Goal: Information Seeking & Learning: Learn about a topic

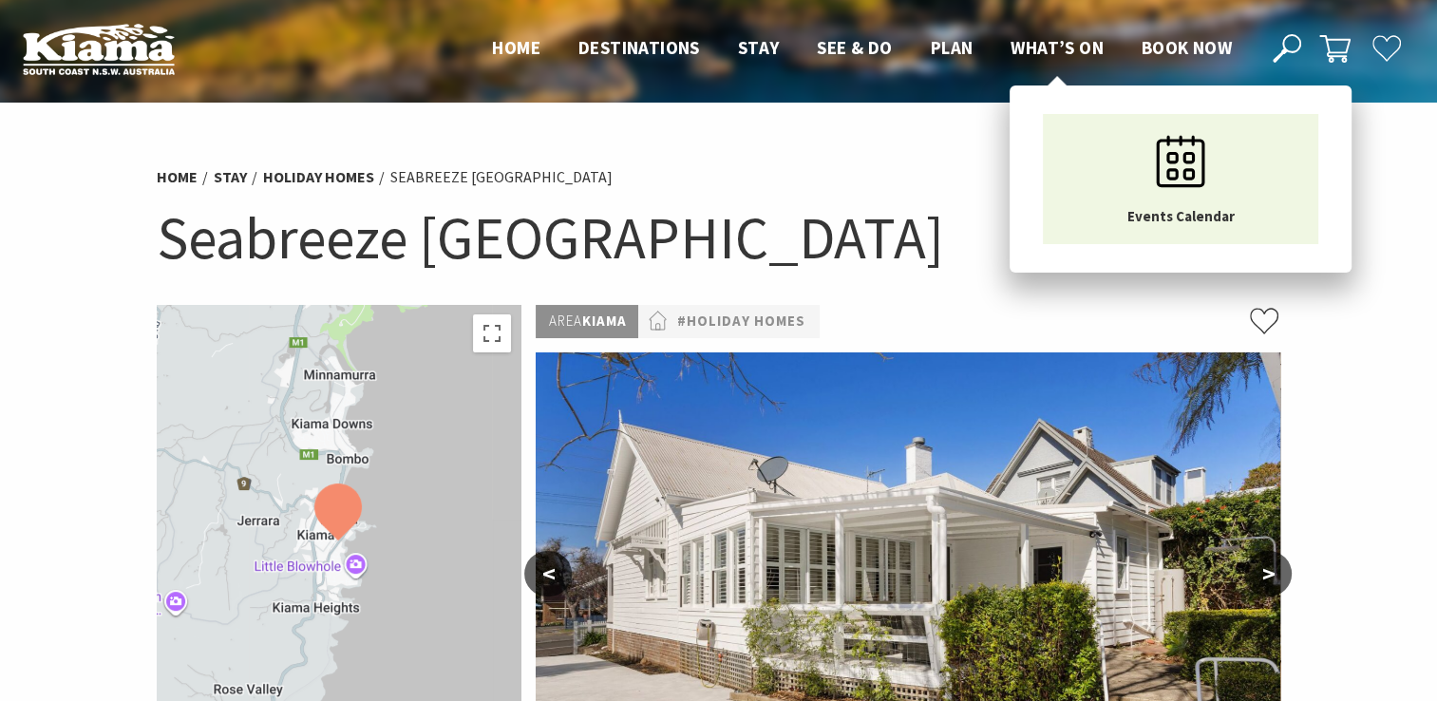
click at [1041, 46] on span "What’s On" at bounding box center [1057, 47] width 93 height 23
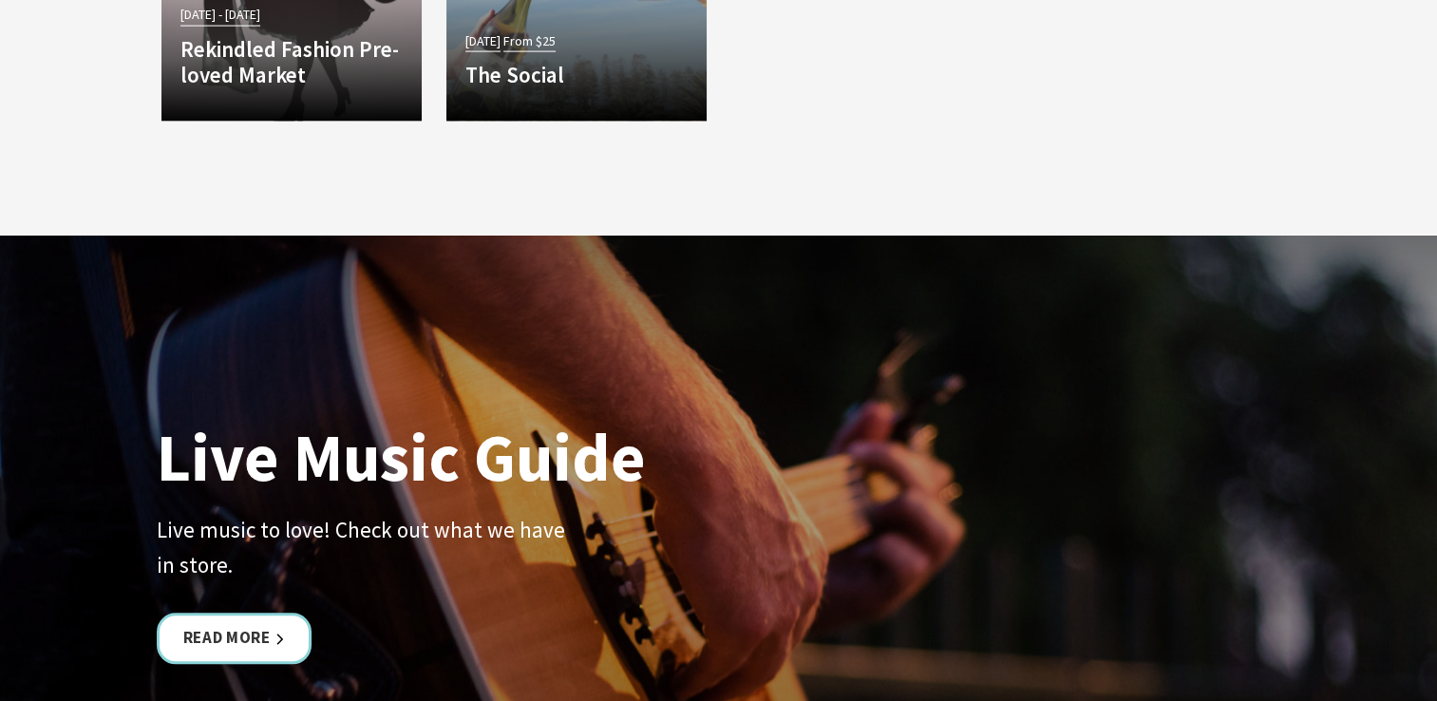
scroll to position [4310, 0]
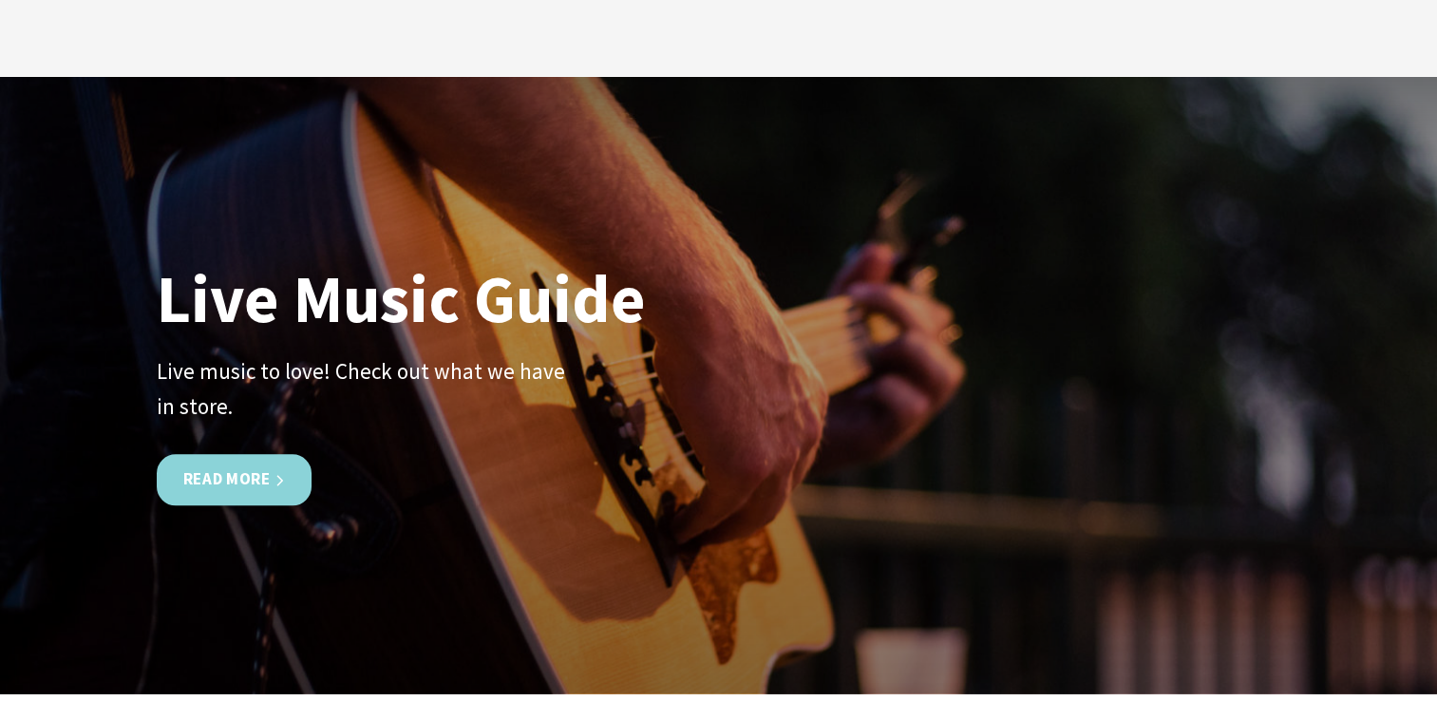
click at [235, 472] on link "Read More" at bounding box center [234, 480] width 155 height 50
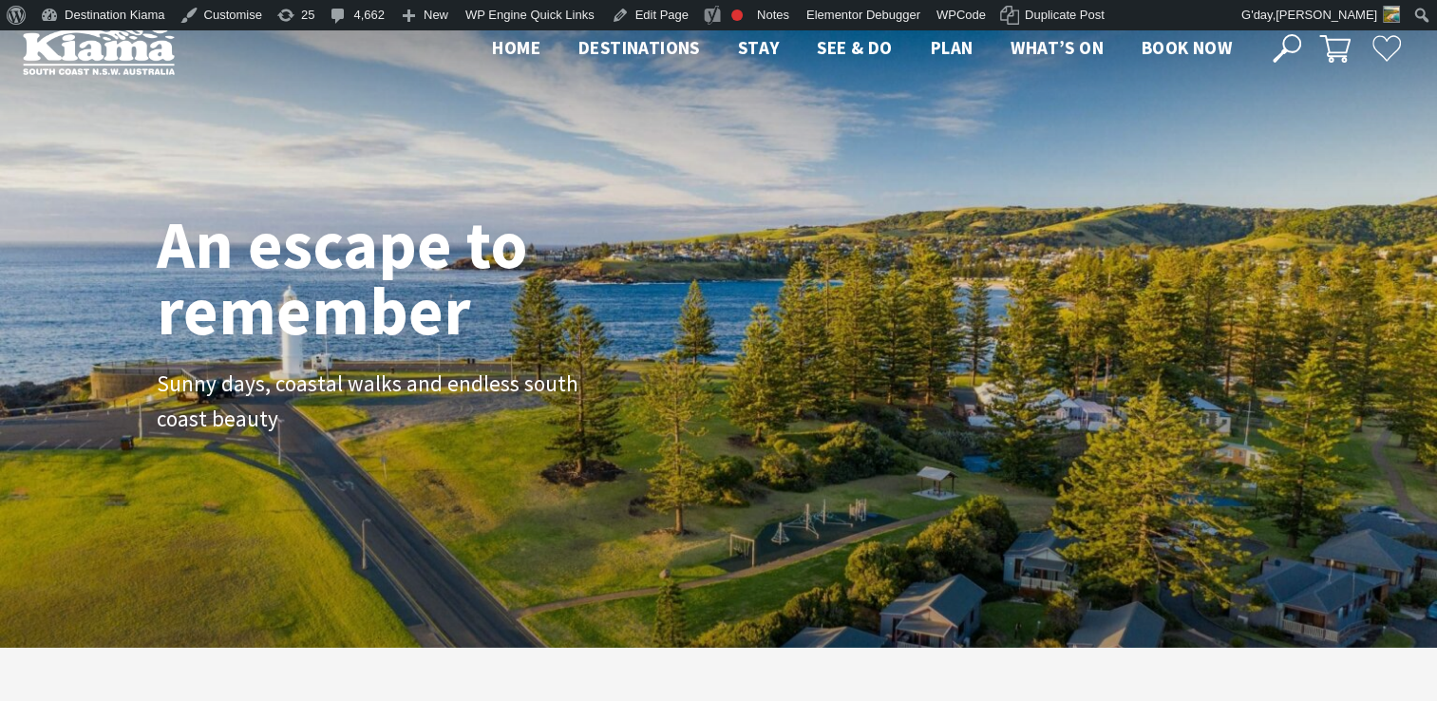
scroll to position [307, 1451]
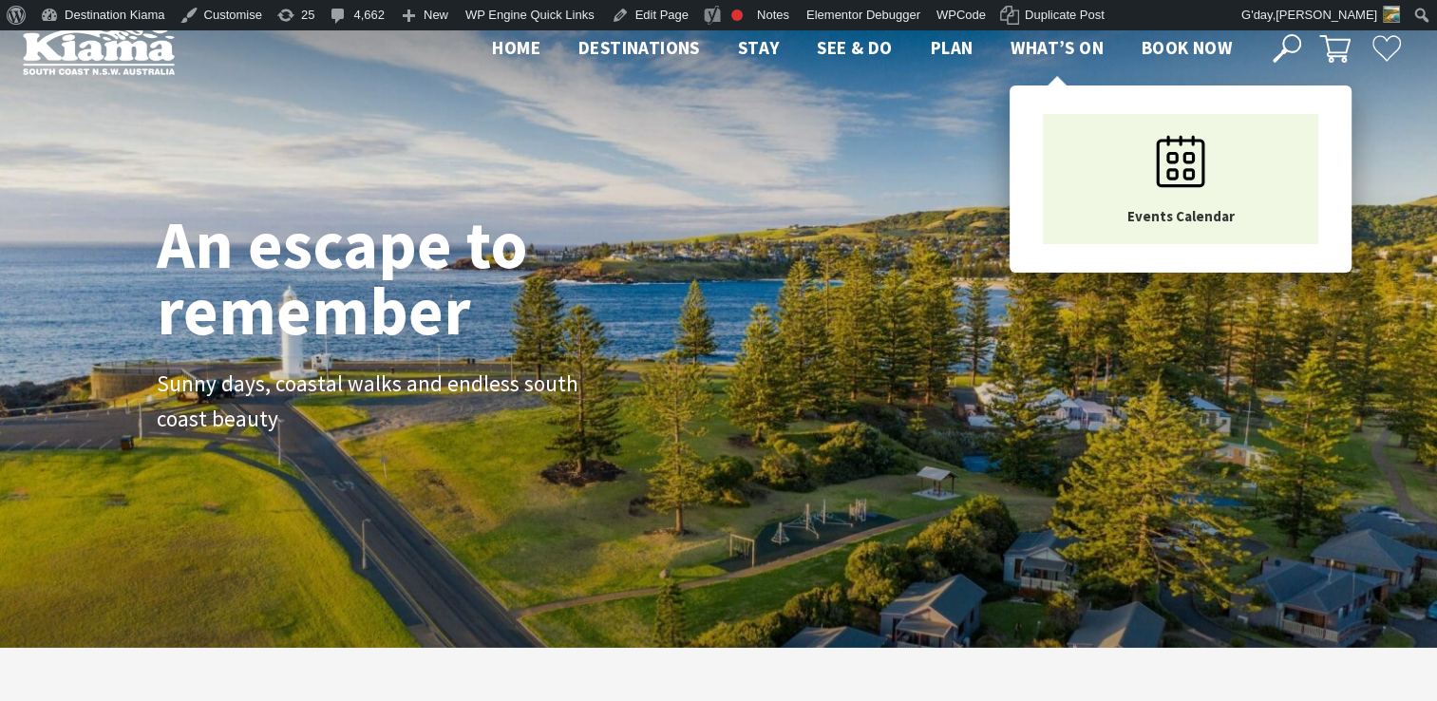
click at [1032, 36] on span "What’s On" at bounding box center [1057, 47] width 93 height 23
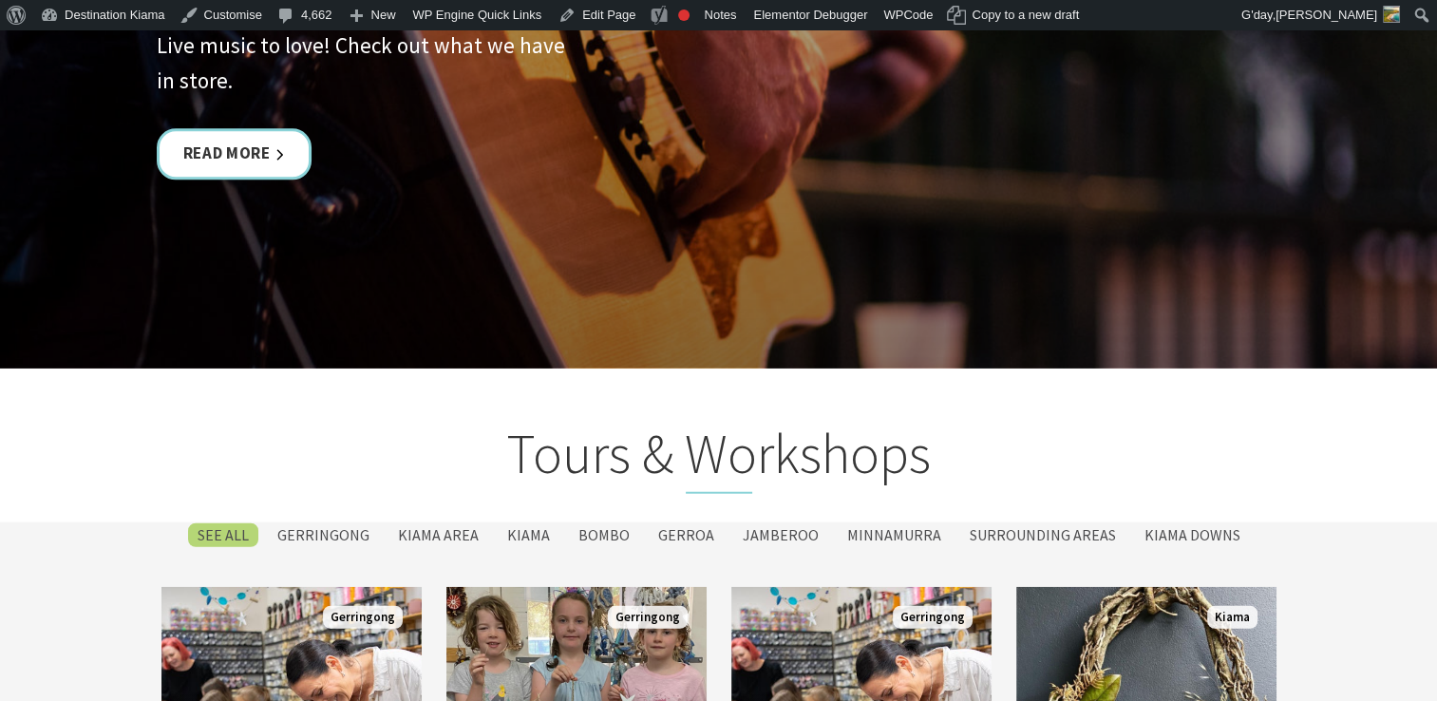
scroll to position [4658, 0]
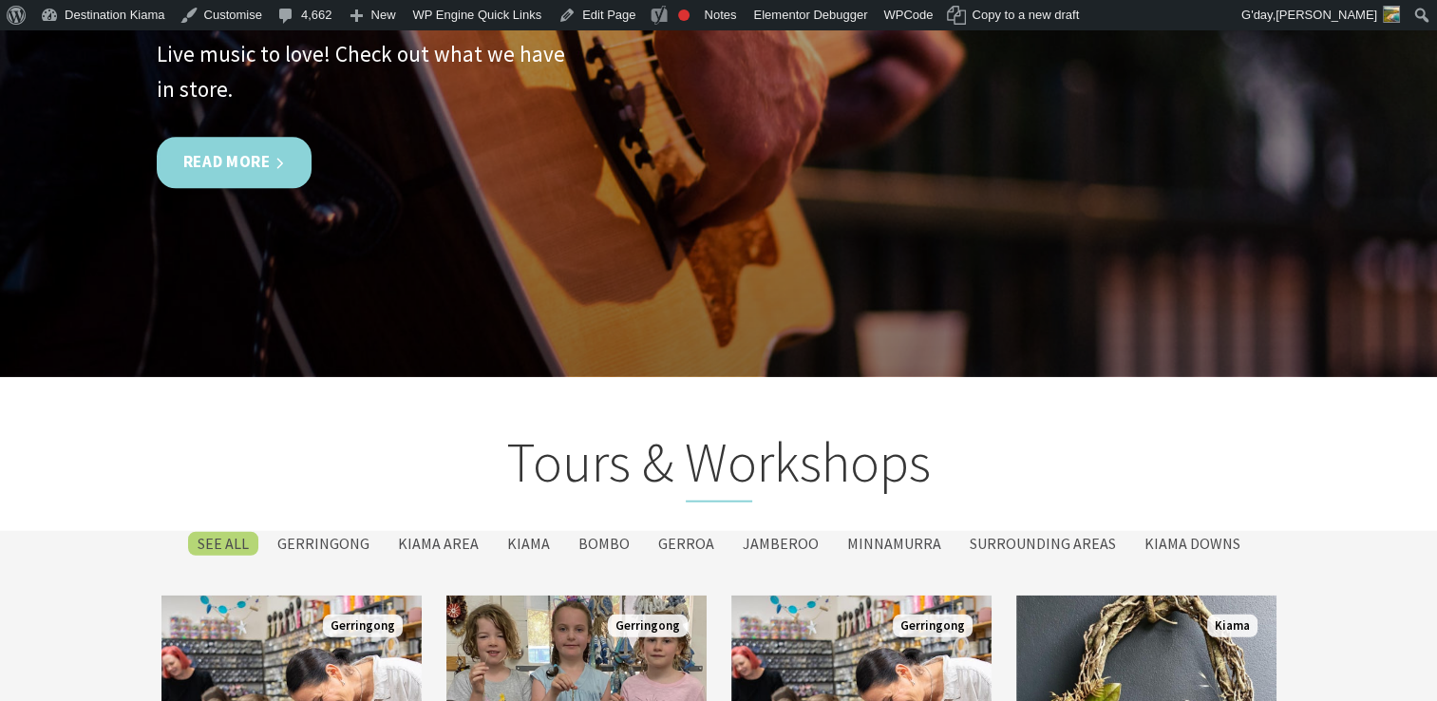
click at [228, 158] on link "Read More" at bounding box center [234, 163] width 155 height 50
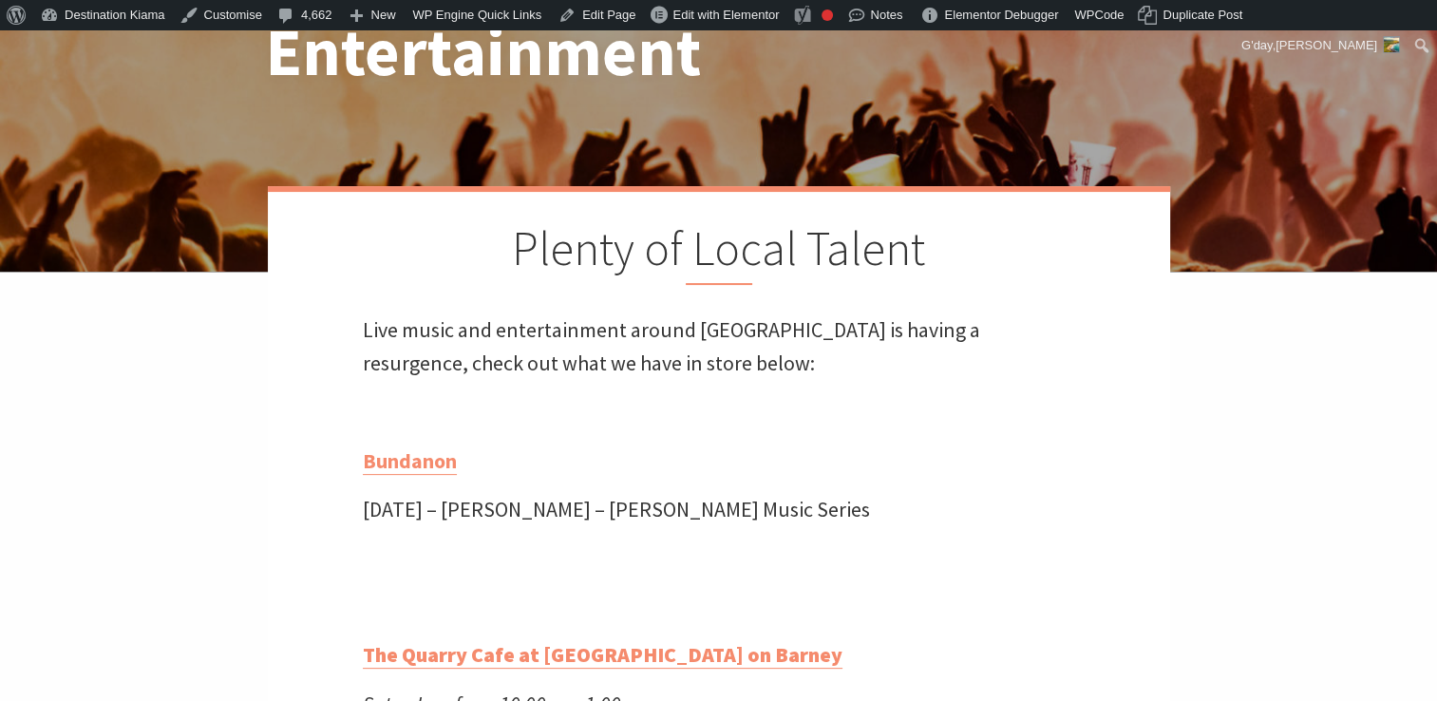
scroll to position [382, 0]
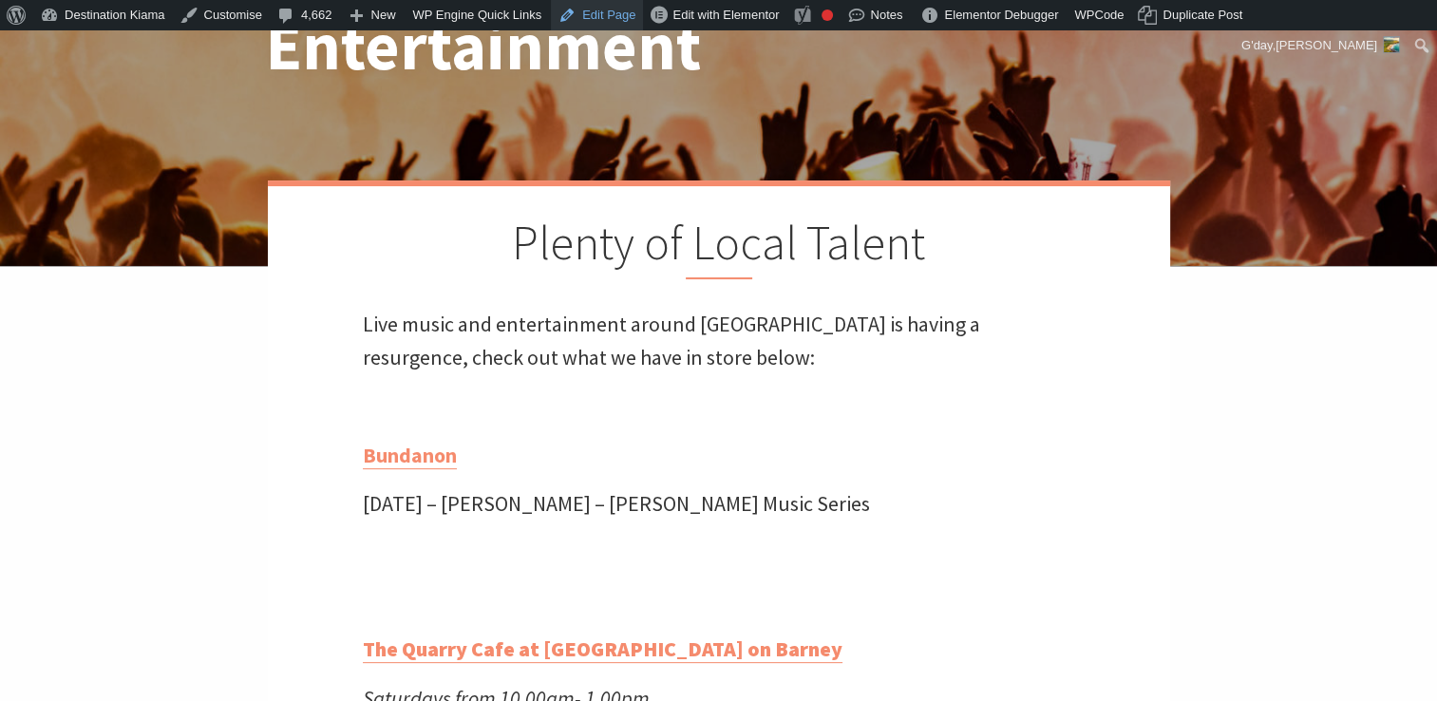
click at [594, 9] on link "Edit Page" at bounding box center [597, 15] width 92 height 30
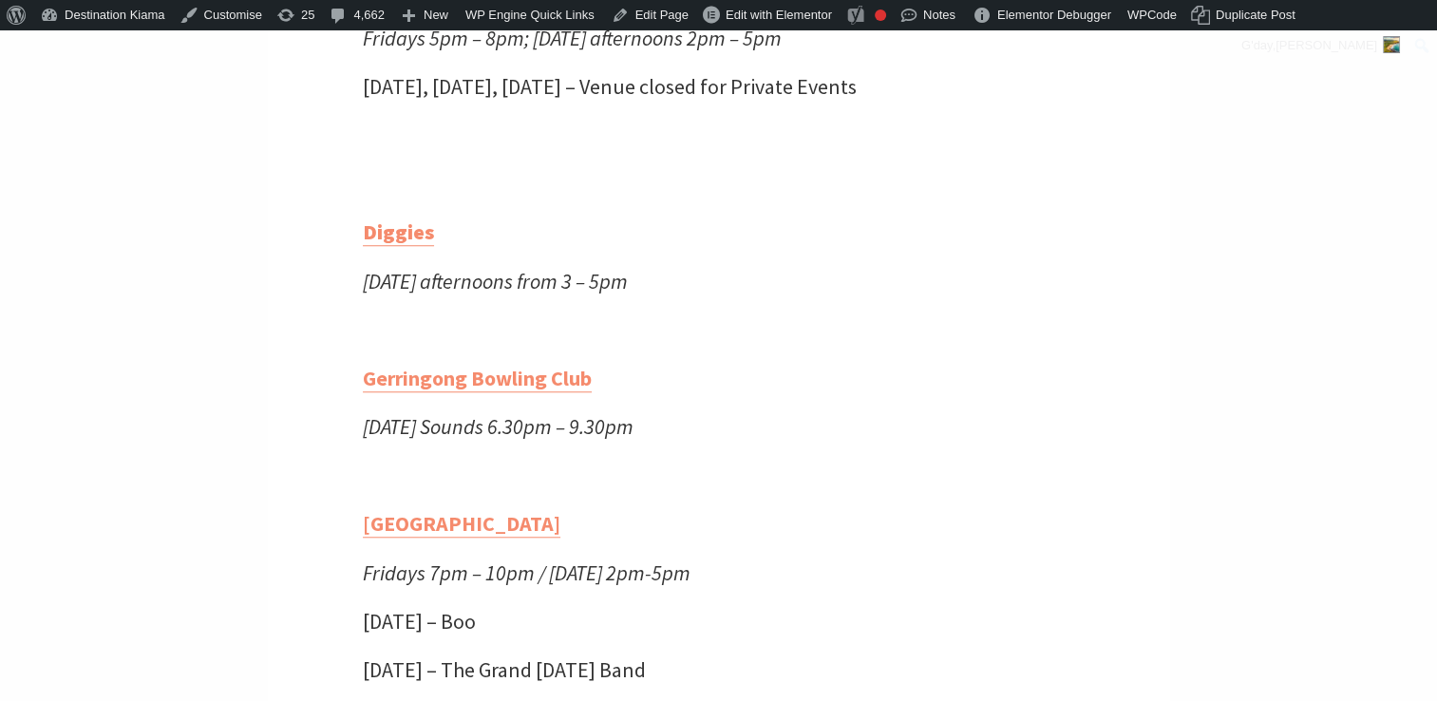
scroll to position [1596, 0]
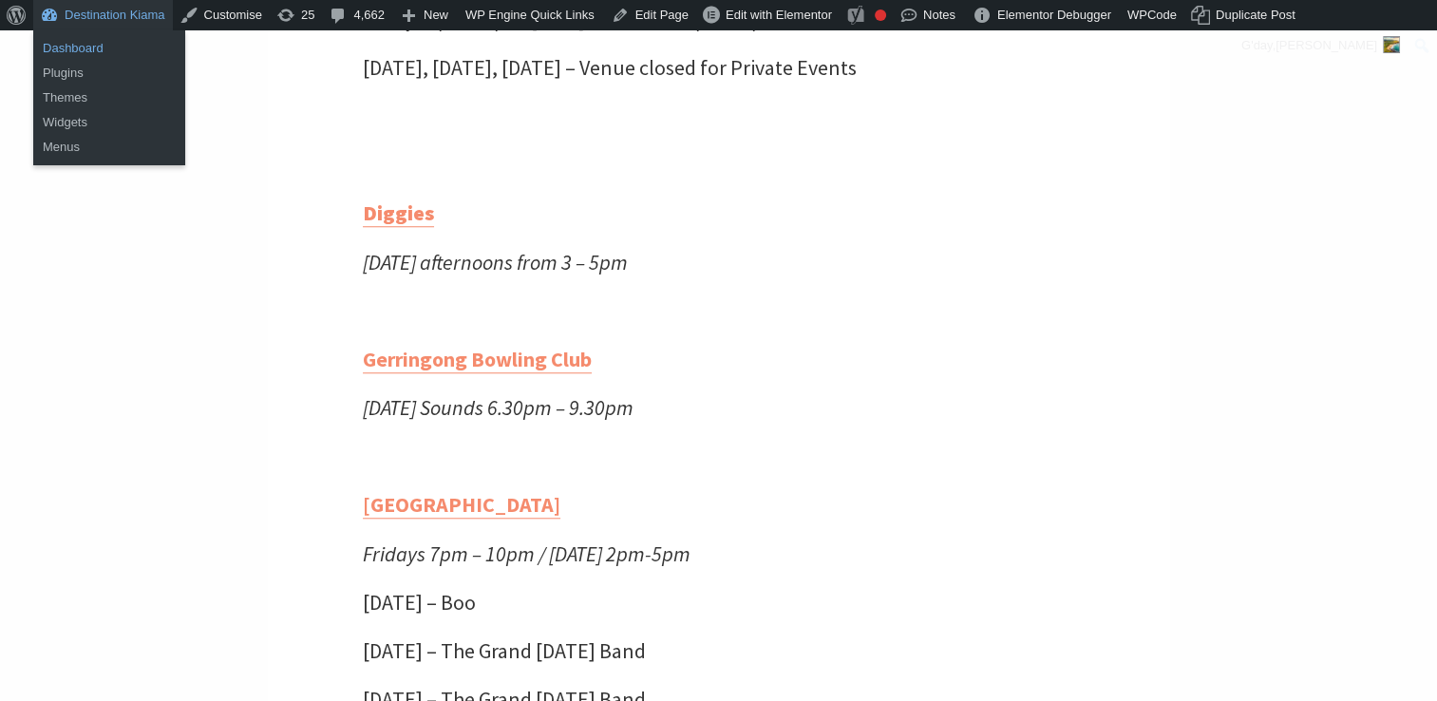
click at [69, 48] on link "Dashboard" at bounding box center [109, 48] width 152 height 25
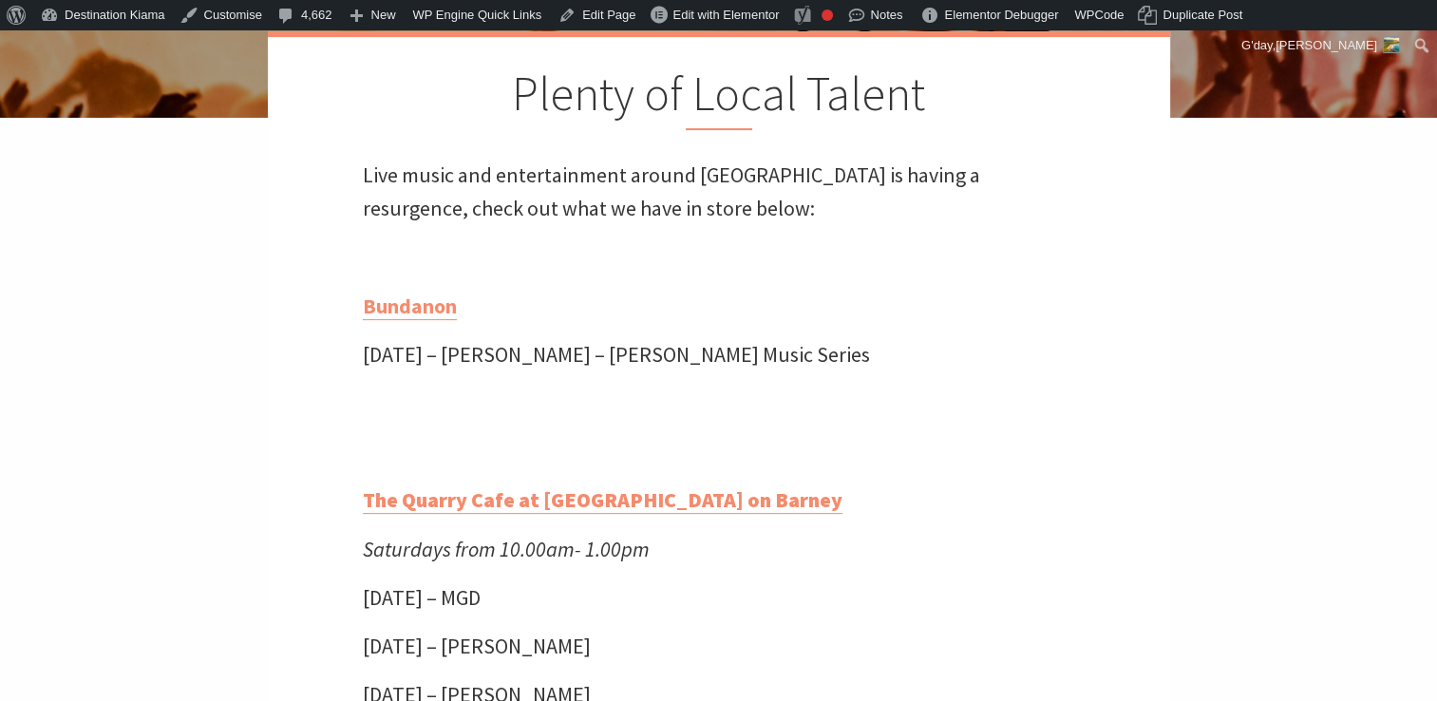
scroll to position [524, 0]
